Goal: Find specific page/section: Find specific page/section

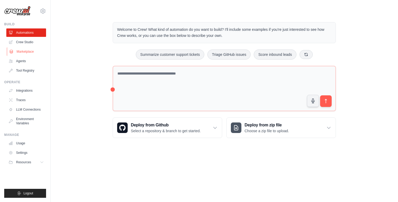
click at [29, 51] on link "Marketplace" at bounding box center [27, 51] width 40 height 8
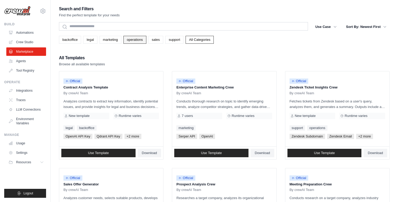
click at [129, 41] on link "operations" at bounding box center [134, 40] width 23 height 8
